Goal: Find contact information: Find contact information

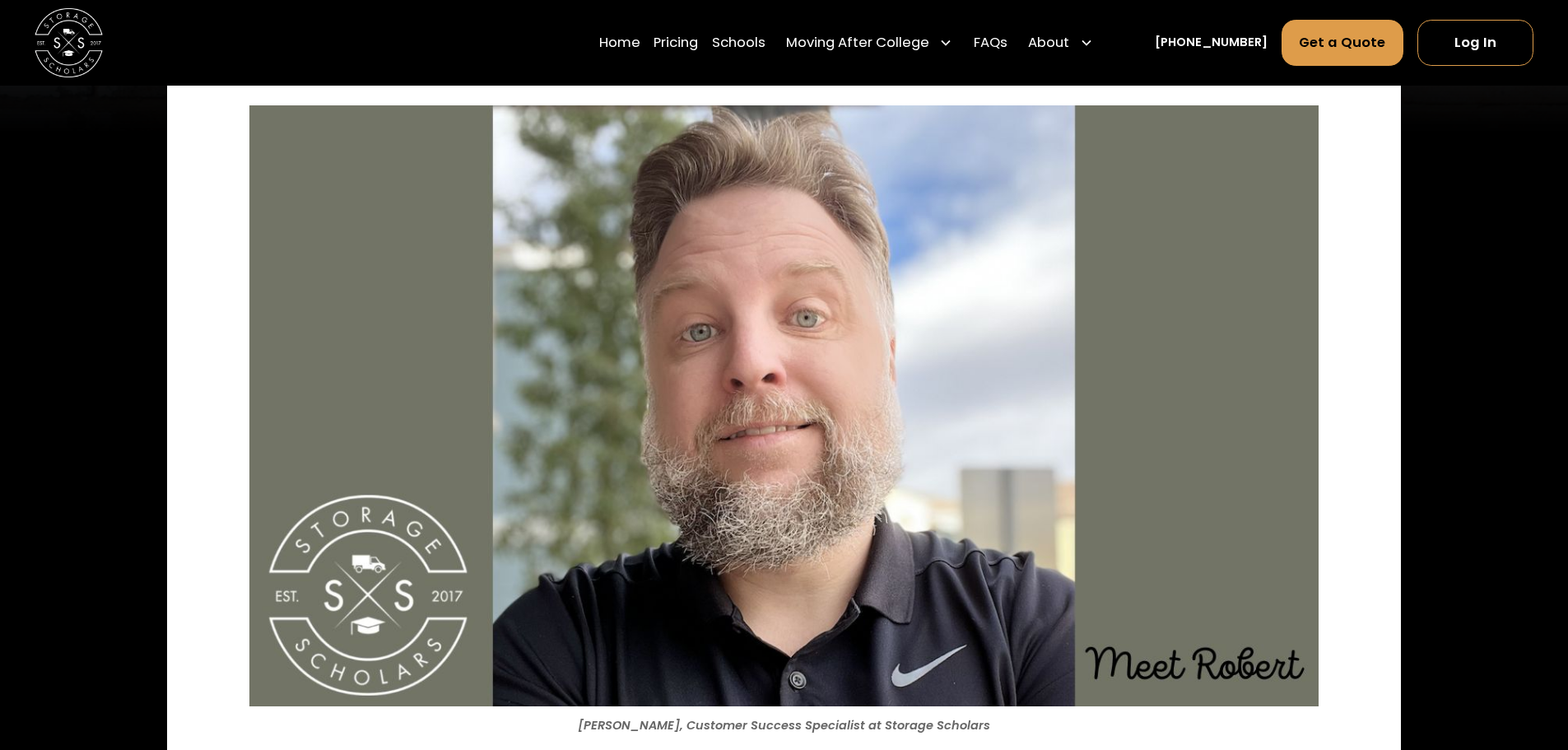
scroll to position [165, 0]
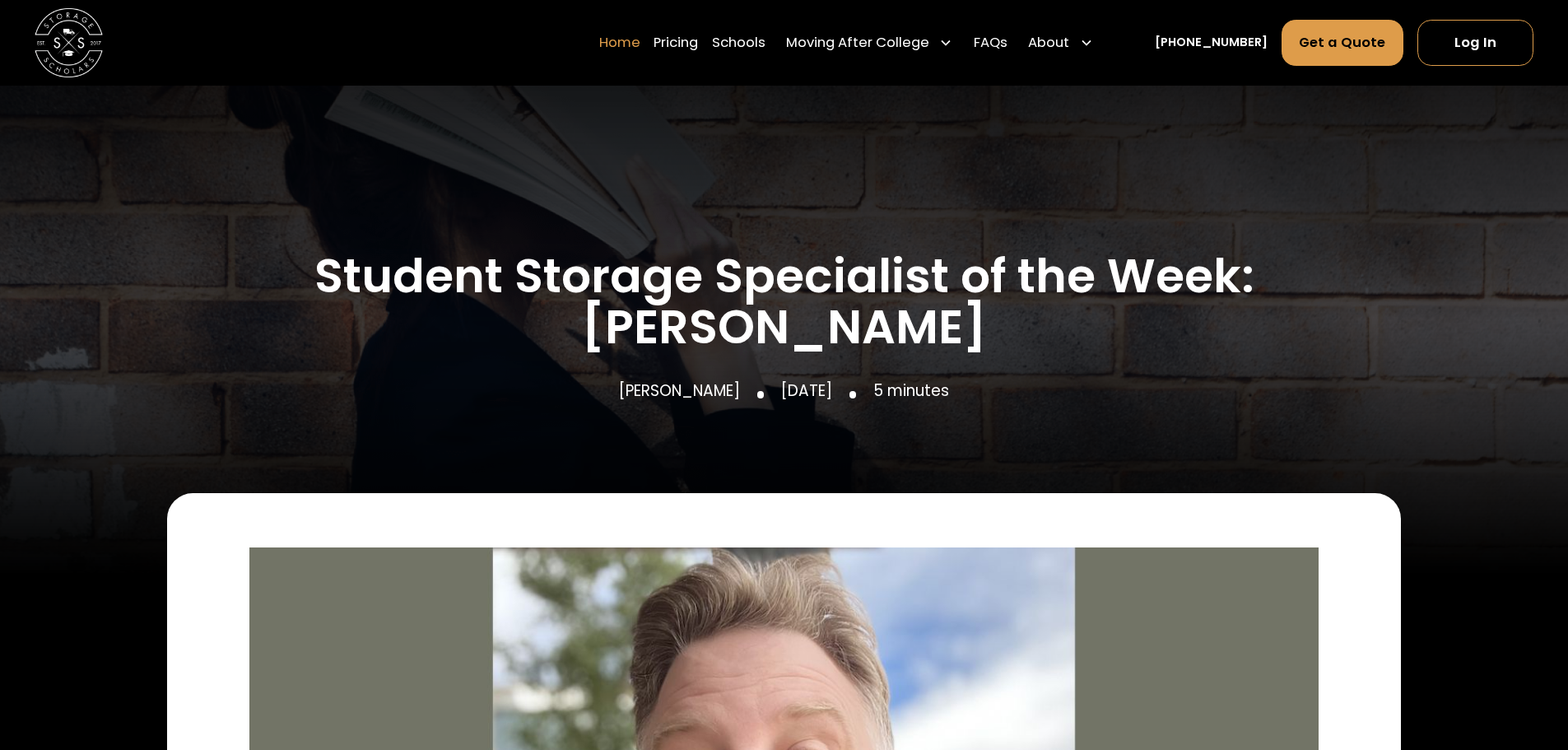
click at [640, 47] on link "Home" at bounding box center [619, 43] width 41 height 48
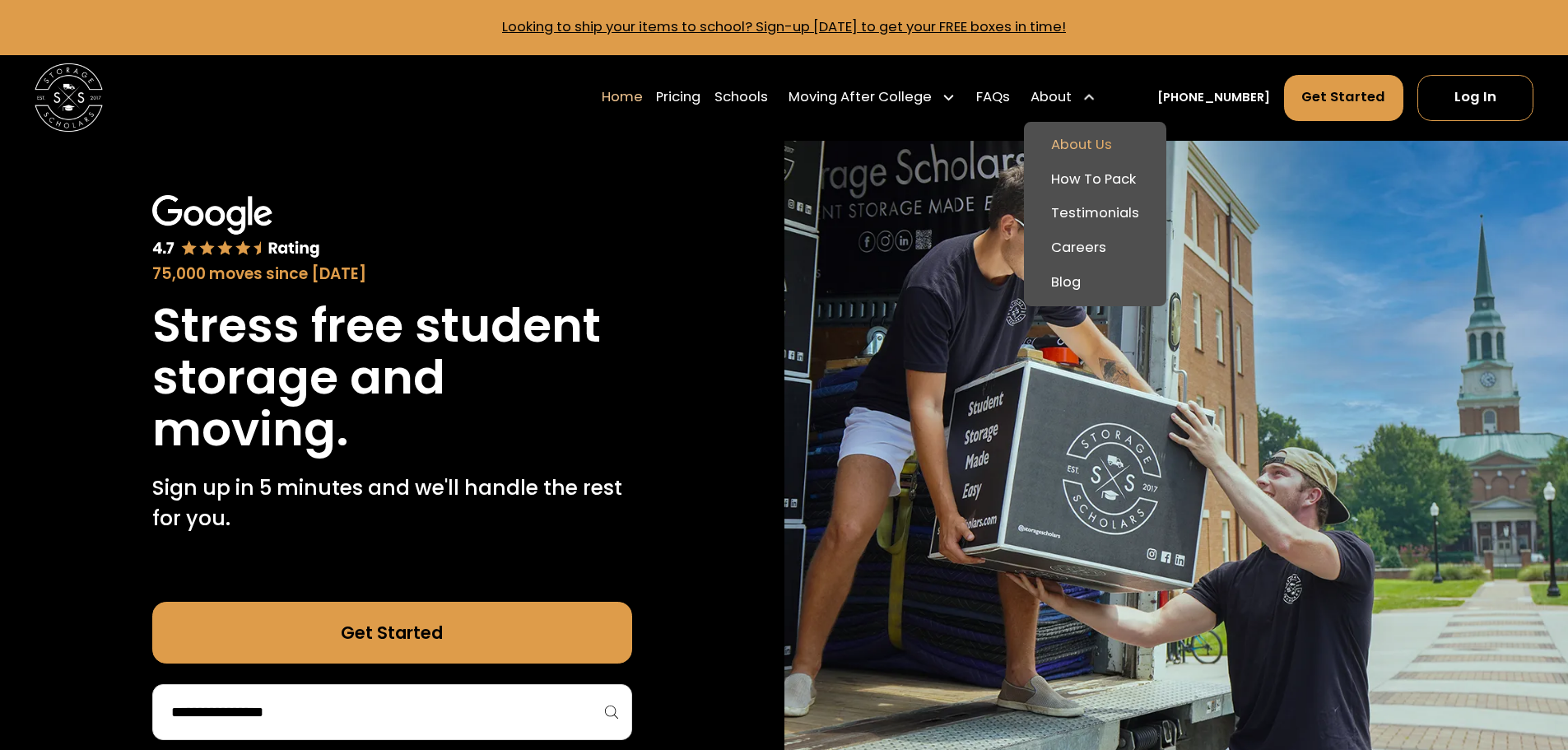
click at [1099, 144] on link "About Us" at bounding box center [1095, 145] width 129 height 34
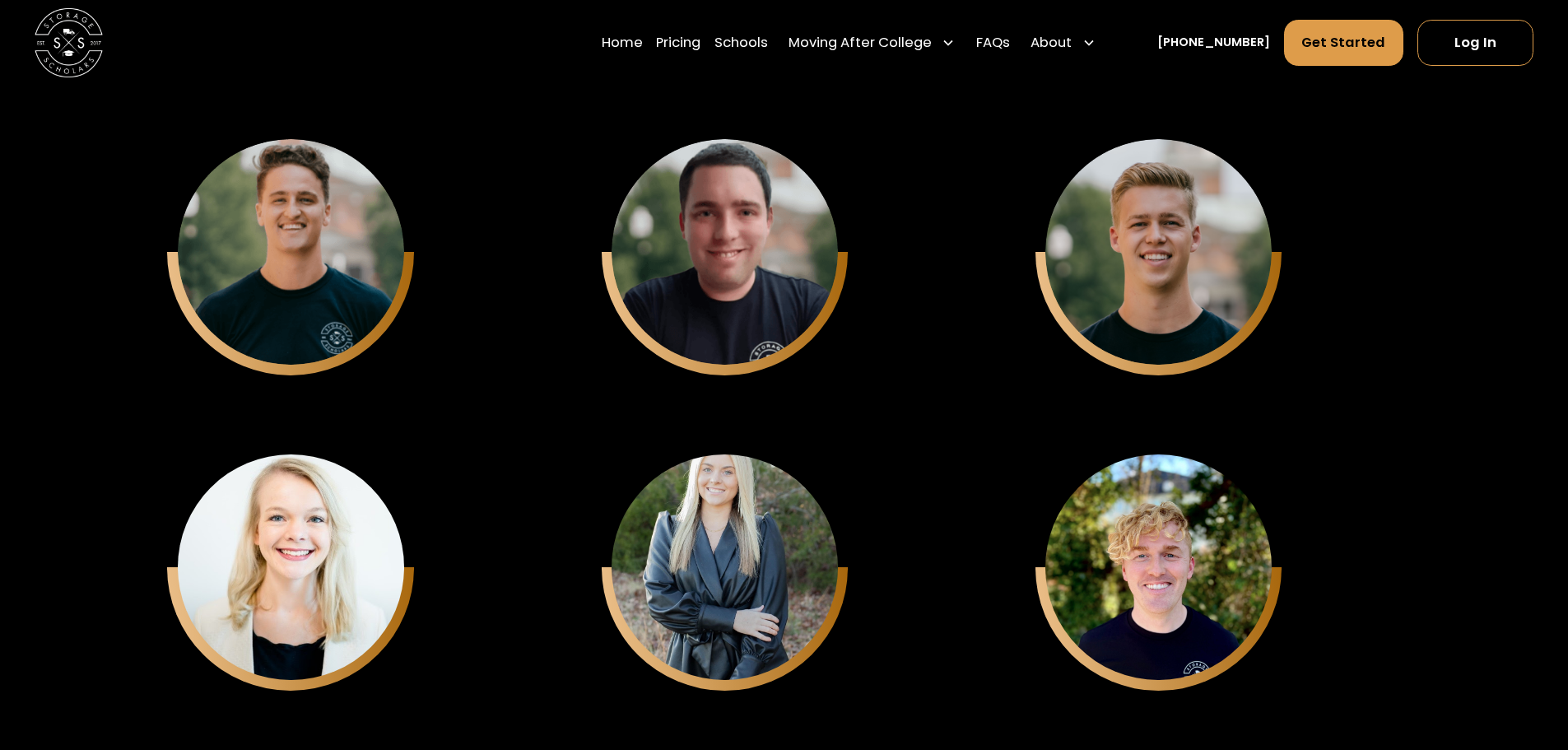
scroll to position [4444, 0]
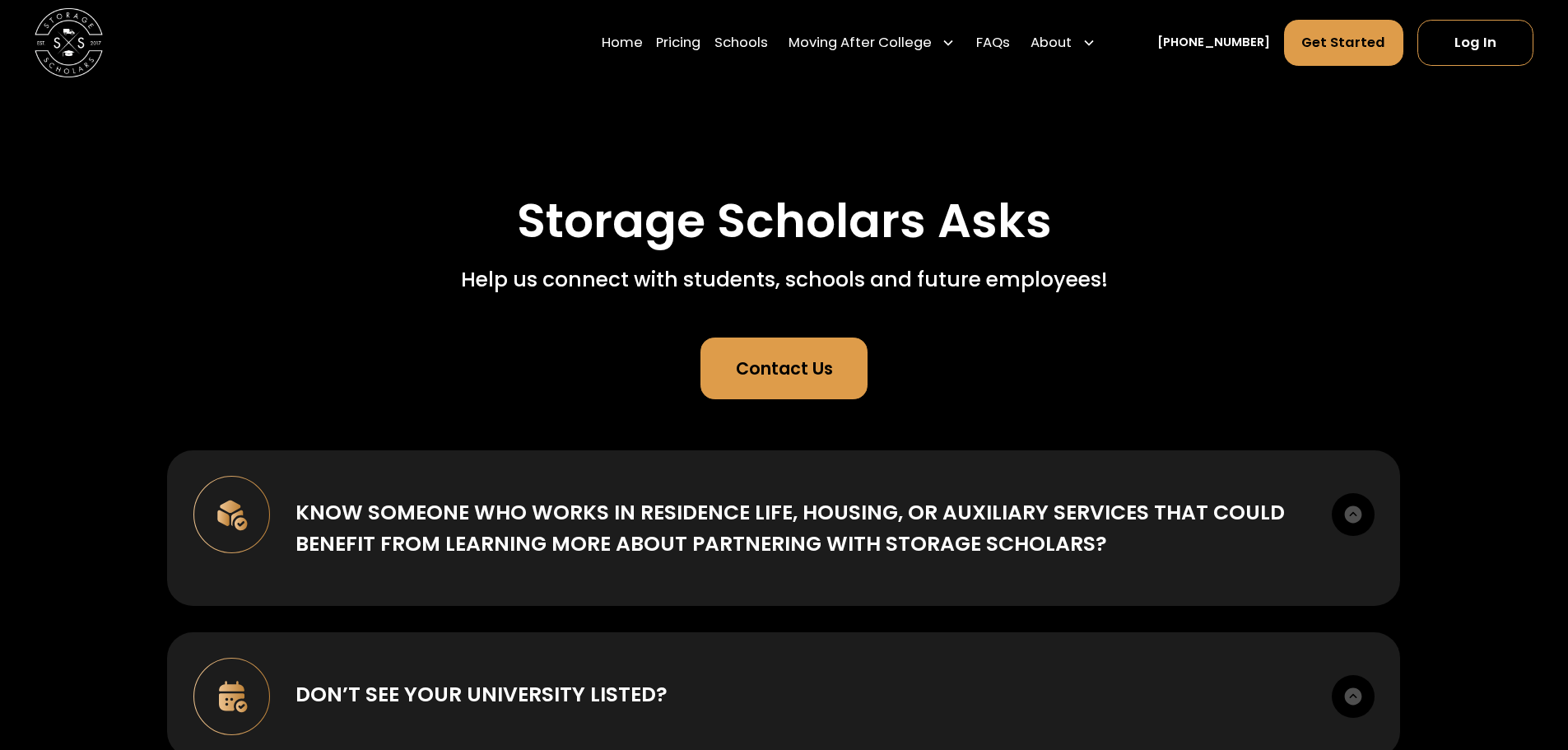
scroll to position [165, 0]
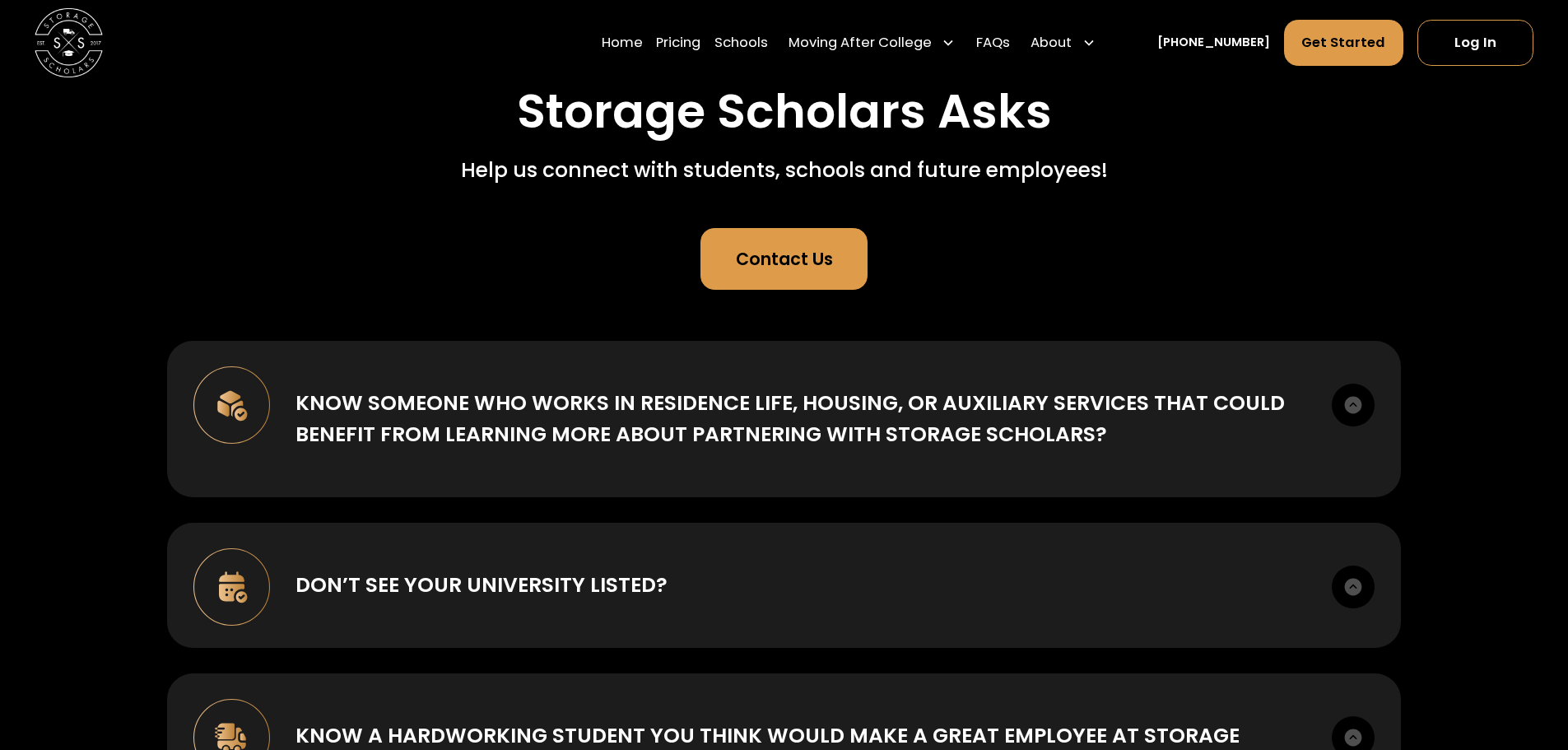
click at [784, 259] on div "Contact Us" at bounding box center [784, 259] width 97 height 26
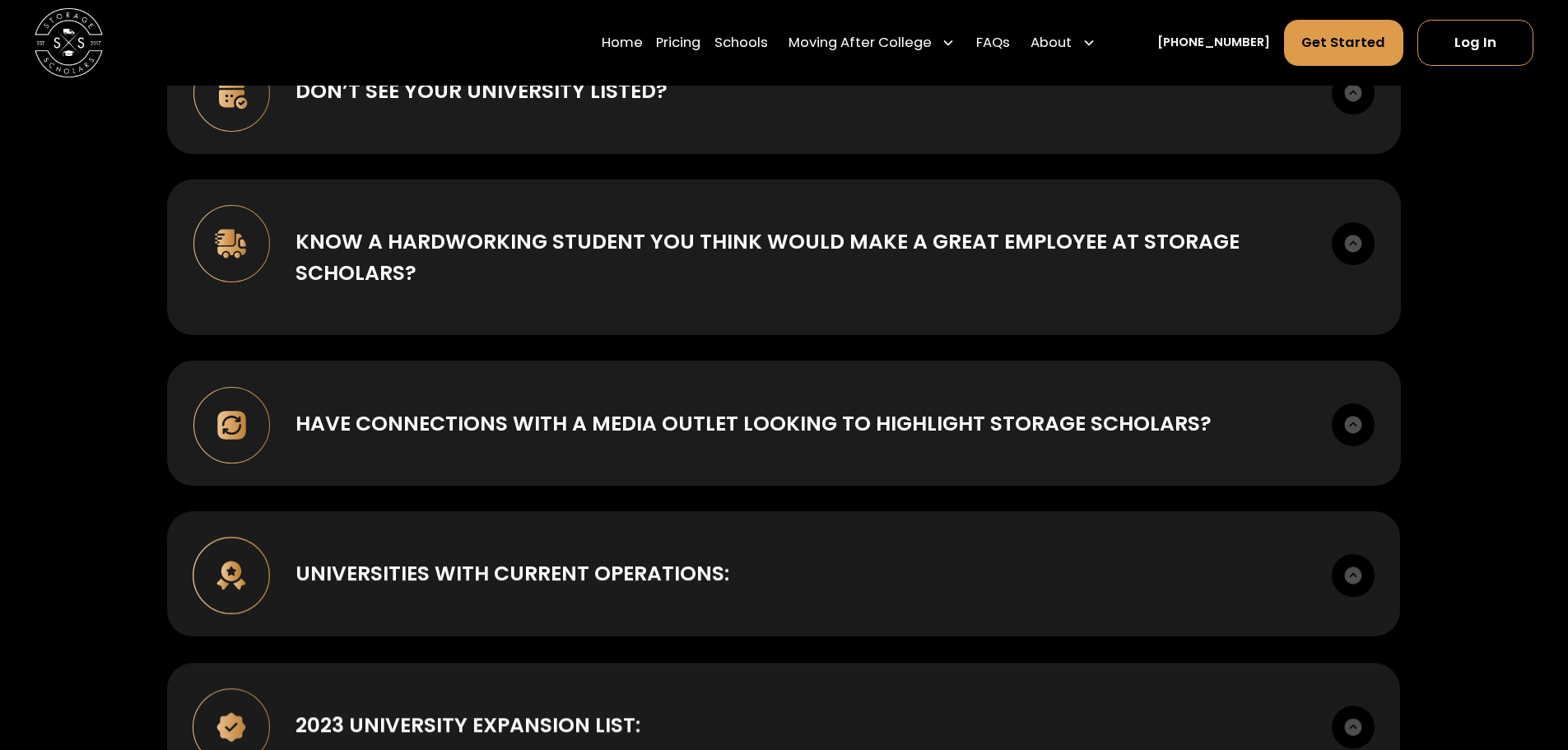
scroll to position [0, 0]
